Goal: Find specific page/section: Find specific page/section

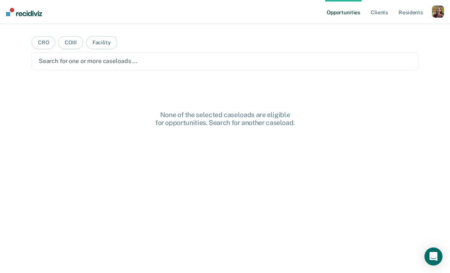
click at [441, 9] on div "button" at bounding box center [438, 12] width 12 height 12
click at [381, 29] on link "Profile" at bounding box center [407, 30] width 60 height 6
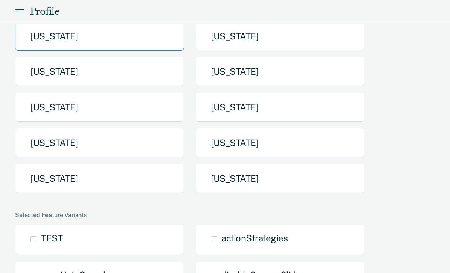
scroll to position [145, 0]
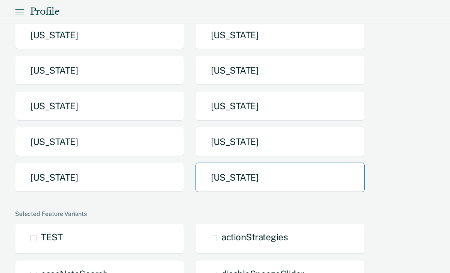
click at [256, 180] on button "[US_STATE]" at bounding box center [279, 178] width 169 height 30
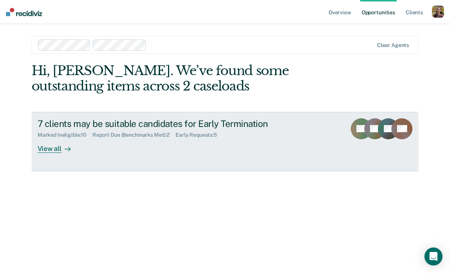
click at [278, 130] on div "Marked Ineligible : 10 Report Due (Benchmarks Met) : 2 Early Requests : 5" at bounding box center [170, 133] width 264 height 9
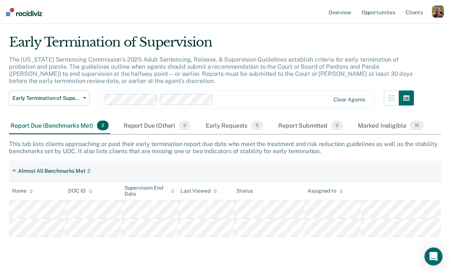
scroll to position [25, 0]
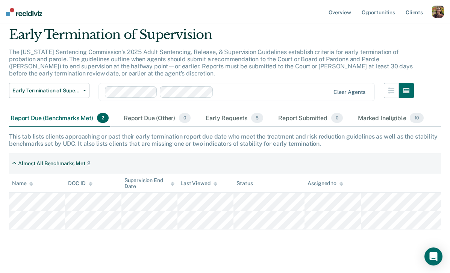
click at [259, 92] on div at bounding box center [272, 92] width 113 height 9
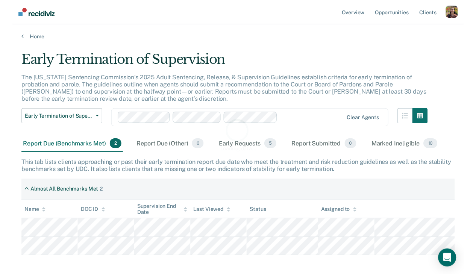
scroll to position [0, 0]
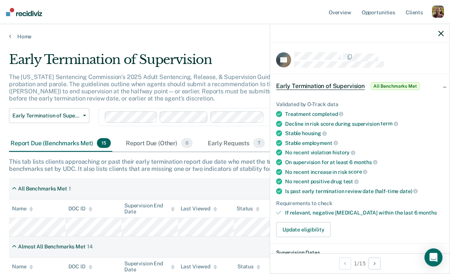
scroll to position [2, 0]
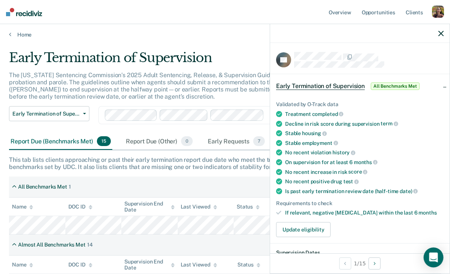
click at [432, 256] on icon "Open Intercom Messenger" at bounding box center [433, 257] width 9 height 10
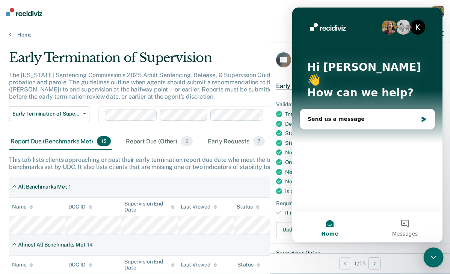
scroll to position [0, 0]
